Goal: Contribute content

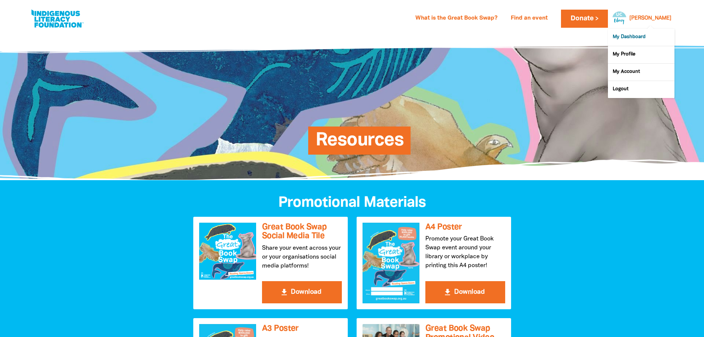
click at [649, 37] on link "My Dashboard" at bounding box center [641, 37] width 67 height 17
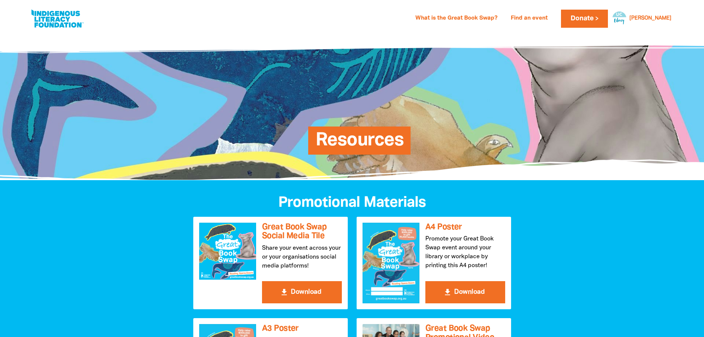
drag, startPoint x: 652, startPoint y: 20, endPoint x: 666, endPoint y: 300, distance: 280.3
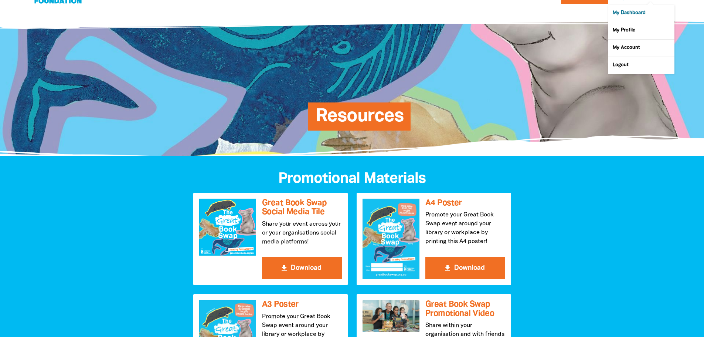
scroll to position [37, 0]
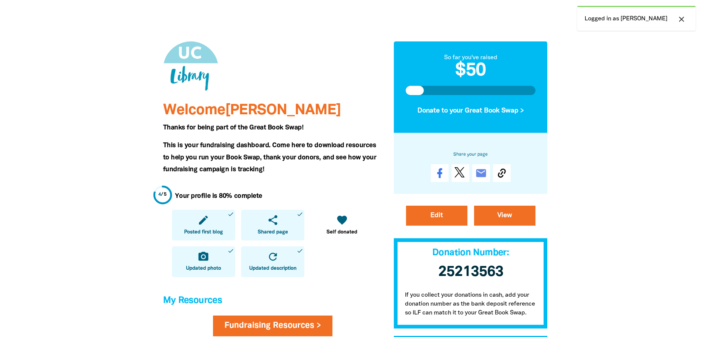
scroll to position [74, 0]
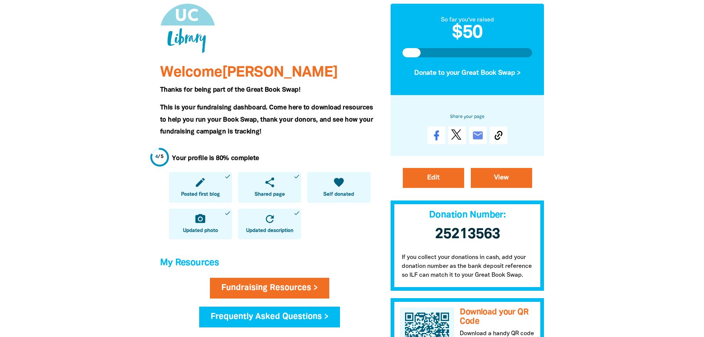
click at [344, 187] on icon "favorite" at bounding box center [339, 182] width 12 height 12
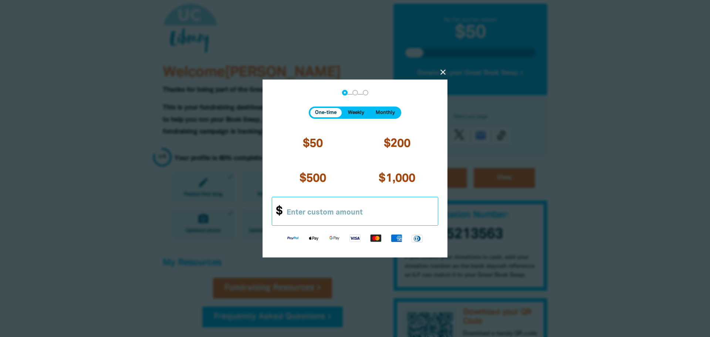
click at [286, 212] on input "Other Amount" at bounding box center [359, 211] width 158 height 28
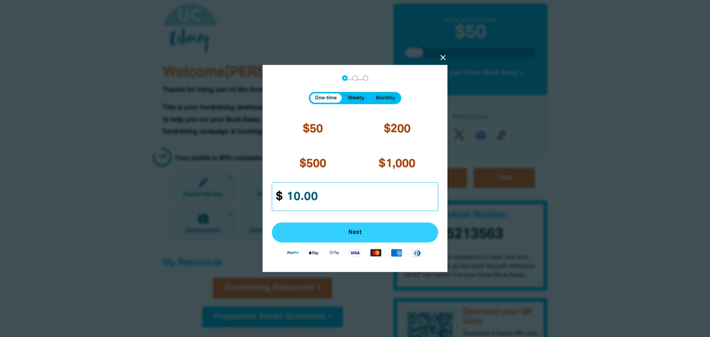
type input "10.00"
click at [294, 231] on span "Next" at bounding box center [355, 233] width 150 height 6
select select "AU"
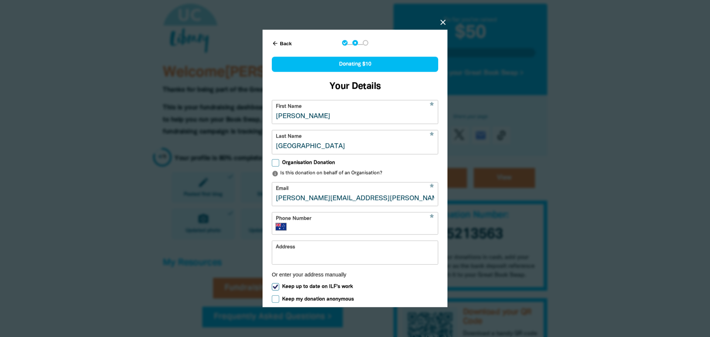
click at [304, 230] on input "Phone Number" at bounding box center [363, 226] width 141 height 7
type input "0435 078 591"
type input "65/77 Northbourne Avenue"
drag, startPoint x: 366, startPoint y: 266, endPoint x: 241, endPoint y: 264, distance: 124.6
click at [241, 264] on div "arrow_back close arrow_back Back Step 1 Step 2 Step 3 Donating $10 Your Details…" at bounding box center [355, 168] width 296 height 311
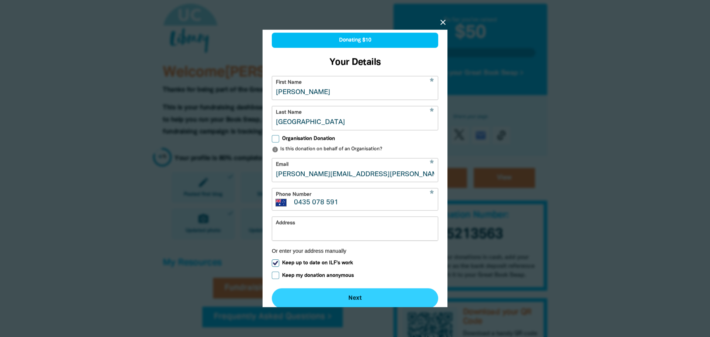
scroll to position [37, 0]
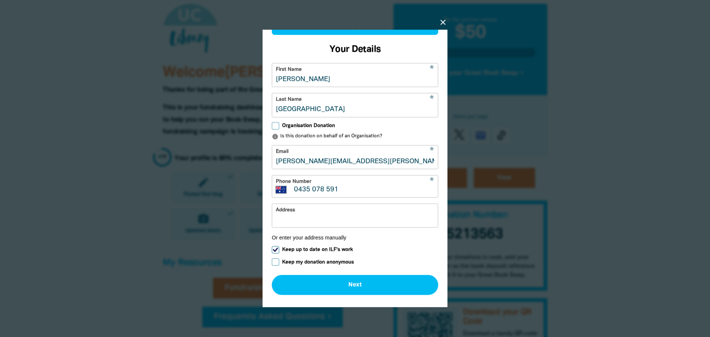
click at [272, 266] on input "Keep my donation anonymous" at bounding box center [275, 261] width 7 height 7
checkbox input "true"
click at [274, 254] on input "Keep up to date on ILF's work" at bounding box center [275, 249] width 7 height 7
checkbox input "false"
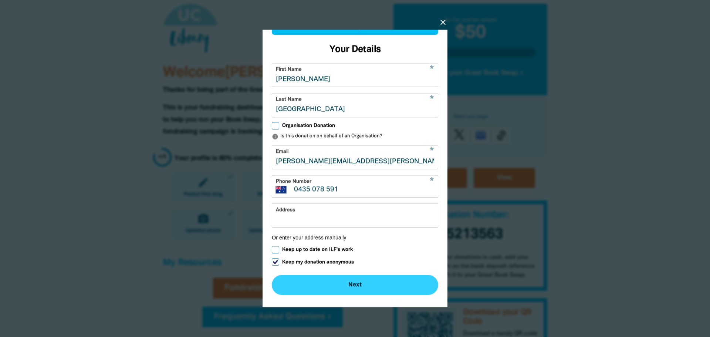
click at [363, 286] on button "Next chevron_right" at bounding box center [355, 285] width 166 height 20
checkbox input "false"
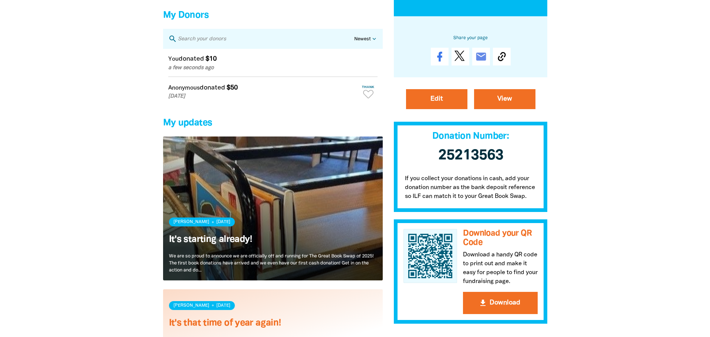
scroll to position [592, 0]
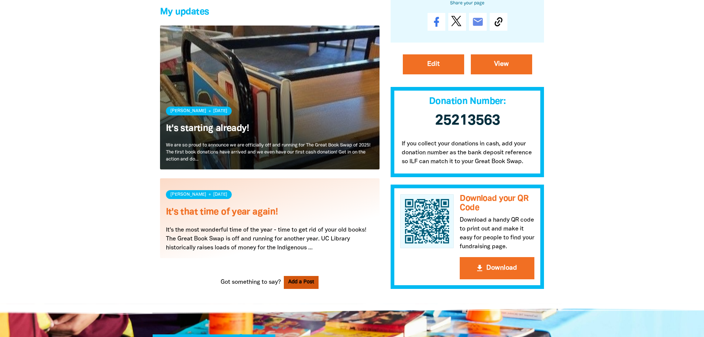
click at [309, 289] on button "Add a Post" at bounding box center [301, 282] width 35 height 13
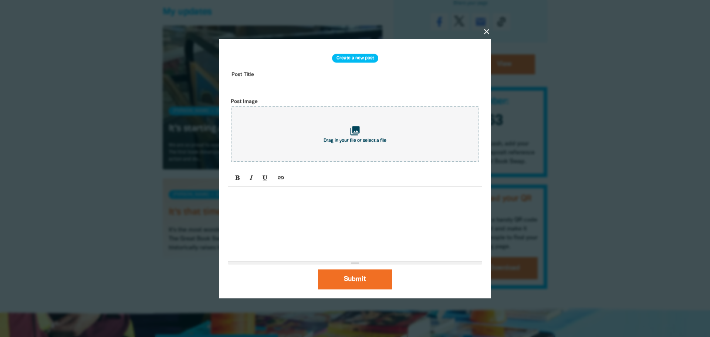
click at [244, 71] on input "text" at bounding box center [355, 79] width 254 height 23
type input "The Indigenous Literacy Day 2025 trailer has dropped!"
click at [279, 176] on icon "Link (CTRL+K)" at bounding box center [280, 178] width 5 height 6
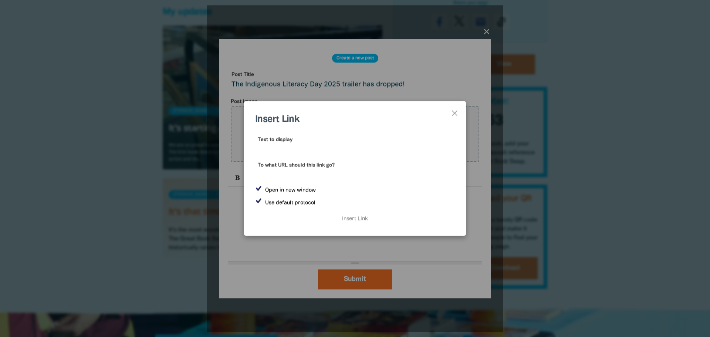
paste input "https://youtu.be/gxZmOoLHeJg?si=e12ZXadjWqvFl-Yc"
type input "https://youtu.be/gxZmOoLHeJg?si=e12ZXadjWqvFl-Yc"
click at [420, 148] on input "https://youtu.be/gxZmOoLHeJg?si=e12ZXadjWqvFl-Yc" at bounding box center [355, 145] width 200 height 21
drag, startPoint x: 420, startPoint y: 149, endPoint x: 257, endPoint y: 150, distance: 163.1
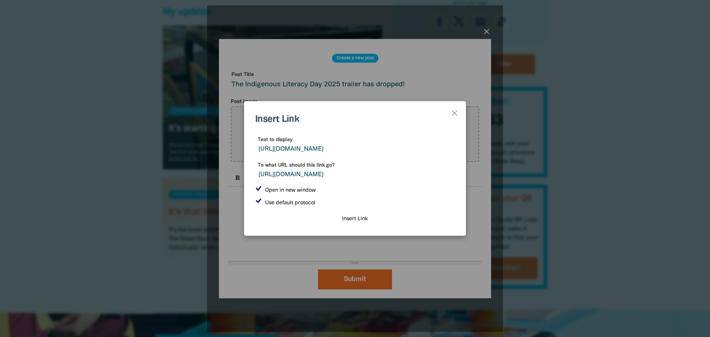
click at [257, 150] on input "https://youtu.be/gxZmOoLHeJg?si=e12ZXadjWqvFl-Yc" at bounding box center [355, 145] width 200 height 21
click at [303, 147] on input "Indigenous Liteacy" at bounding box center [355, 145] width 200 height 21
click at [336, 150] on input "Indigenous Literacy" at bounding box center [355, 145] width 200 height 21
click at [329, 149] on input "Indigenous Literacy Day trailer" at bounding box center [355, 145] width 200 height 21
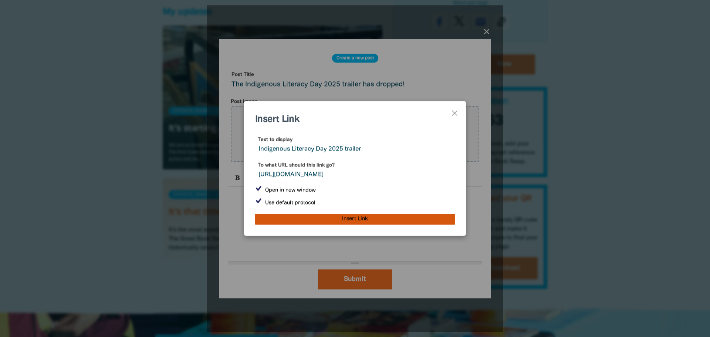
type input "Indigenous Literacy Day 2025 trailer"
click at [366, 219] on input "Insert Link" at bounding box center [355, 219] width 200 height 10
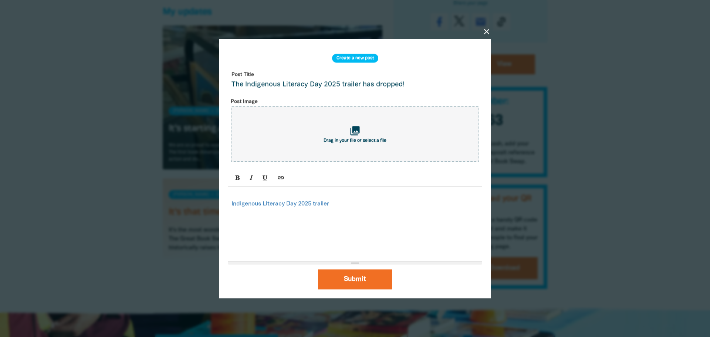
click at [370, 207] on p "Indigenous Literacy Day 2025 trailer" at bounding box center [354, 199] width 247 height 18
click at [230, 204] on div "Indigenous Literacy Day 2025 trailer" at bounding box center [355, 224] width 254 height 74
click at [263, 203] on p "This mornijg, Indigenous Literacy Day 2025 trailer" at bounding box center [354, 199] width 247 height 18
click at [268, 207] on p "This morning, Indigenous Literacy Day 2025 trailer" at bounding box center [354, 199] width 247 height 18
click at [404, 210] on div "This morning, the Indigenous Literacy Day 2025 trailer" at bounding box center [355, 224] width 254 height 74
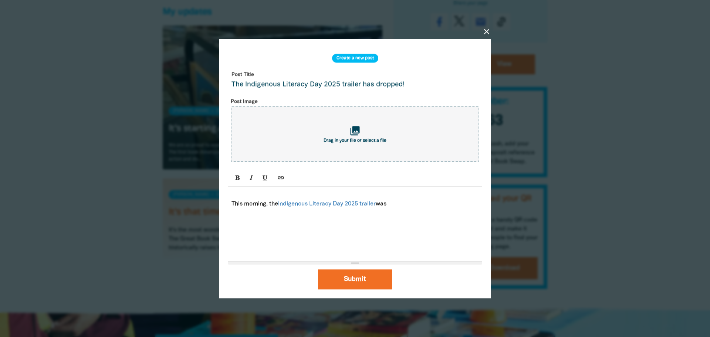
click at [272, 205] on p "This morning, the Indigenous Literacy Day 2025 trailer was" at bounding box center [354, 199] width 247 height 18
click at [372, 207] on p "The Indigenous Literacy Day 2025 trailer was" at bounding box center [354, 199] width 247 height 18
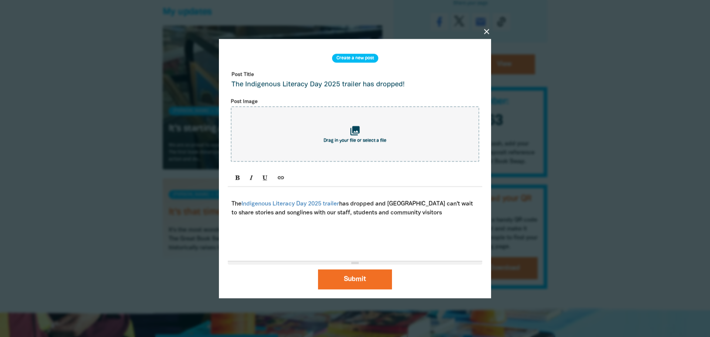
click at [368, 212] on p "The Indigenous Literacy Day 2025 trailer has dropped and UC Library can't wait …" at bounding box center [354, 203] width 247 height 27
click at [419, 215] on p "The Indigenous Literacy Day 2025 trailer has dropped and UC Library can't wait …" at bounding box center [354, 203] width 247 height 27
click at [310, 220] on p "The Indigenous Literacy Day 2025 trailer has dropped and UC Library can't wait …" at bounding box center [354, 207] width 247 height 35
click at [356, 223] on p "The Indigenous Literacy Day 2025 trailer has dropped and UC Library can't wait …" at bounding box center [354, 207] width 247 height 35
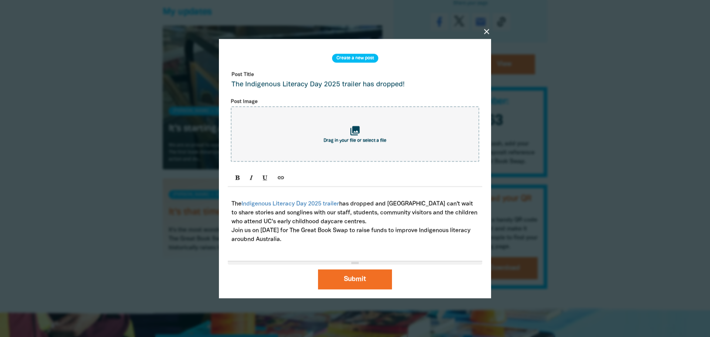
click at [268, 238] on p "Join us on September 3rd for The Great Book Swap to raise funds to improve Indi…" at bounding box center [354, 235] width 247 height 18
click at [277, 212] on p "The Indigenous Literacy Day 2025 trailer has dropped and UC Library can't wait …" at bounding box center [354, 207] width 247 height 35
click at [325, 246] on div "The Indigenous Literacy Day 2025 trailer has dropped and UC Library can't wait …" at bounding box center [355, 224] width 254 height 74
click at [356, 137] on icon "collections" at bounding box center [355, 131] width 12 height 12
type input "C:\fakepath\UC Library logo.png"
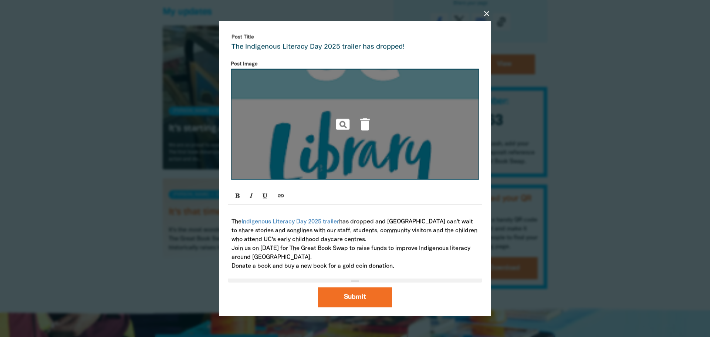
scroll to position [0, 0]
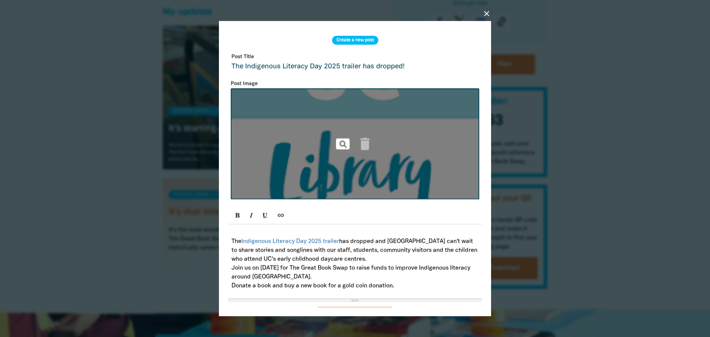
click at [341, 143] on icon "pageview" at bounding box center [343, 144] width 16 height 16
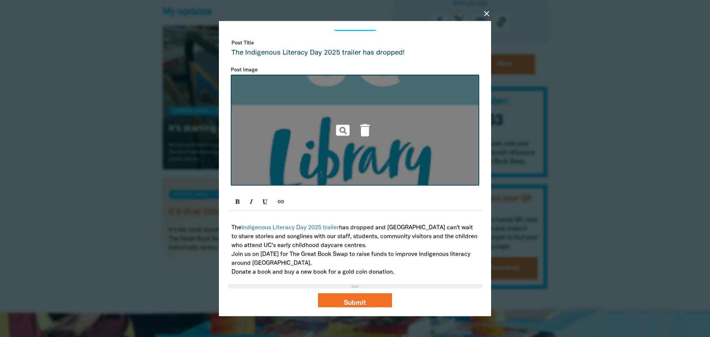
scroll to position [21, 0]
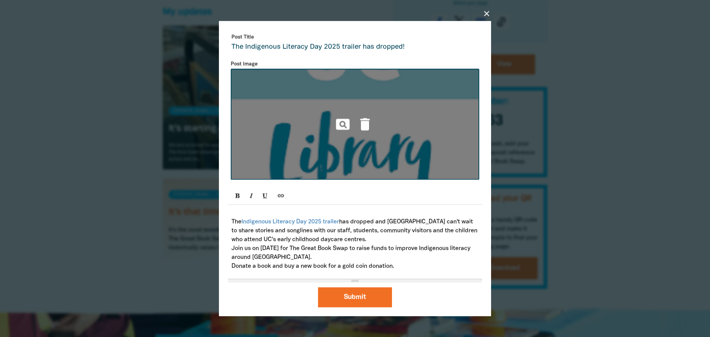
drag, startPoint x: 353, startPoint y: 280, endPoint x: 358, endPoint y: 270, distance: 10.9
click at [358, 270] on div "The Indigenous Literacy Day 2025 trailer has dropped and UC Library can't wait …" at bounding box center [355, 234] width 254 height 95
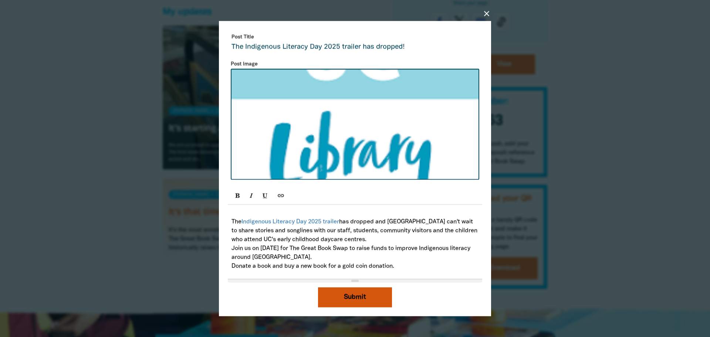
click at [355, 295] on button "Submit" at bounding box center [355, 297] width 74 height 20
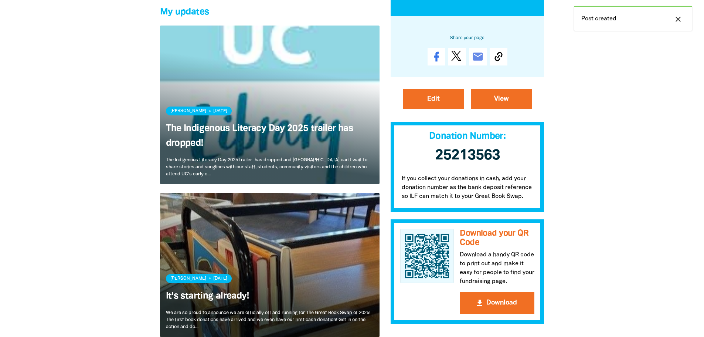
click at [233, 112] on link "Read more" at bounding box center [270, 105] width 220 height 159
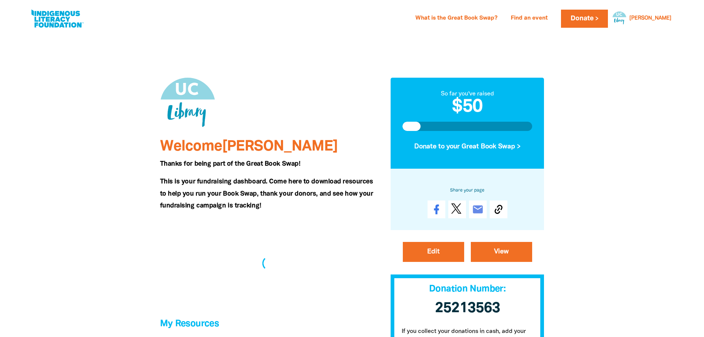
scroll to position [592, 0]
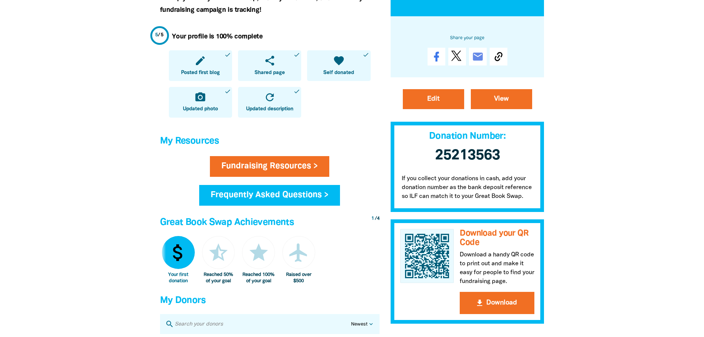
scroll to position [259, 0]
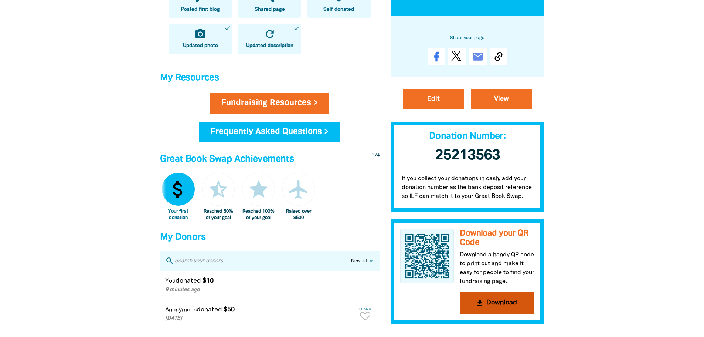
click at [487, 298] on button "get_app Download" at bounding box center [497, 303] width 75 height 22
